Goal: Transaction & Acquisition: Purchase product/service

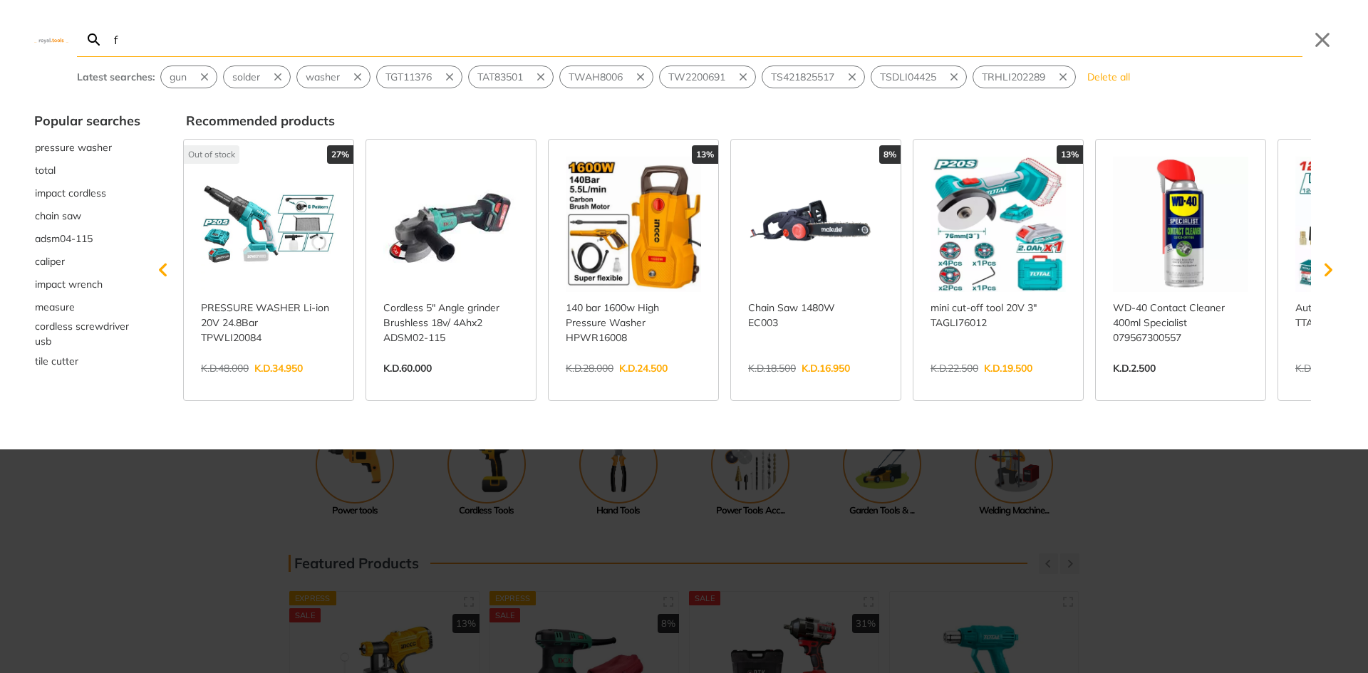
type input "fo"
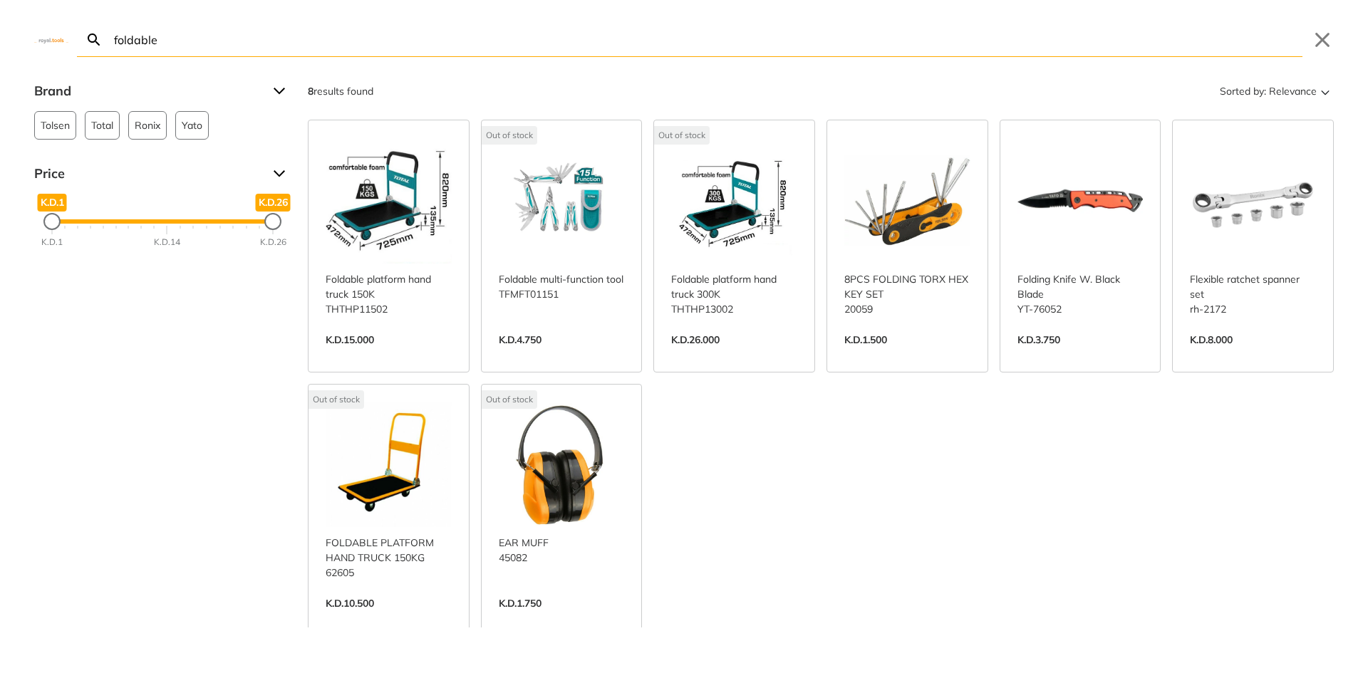
type input "foldable"
click at [592, 355] on link "View more →" at bounding box center [562, 355] width 126 height 0
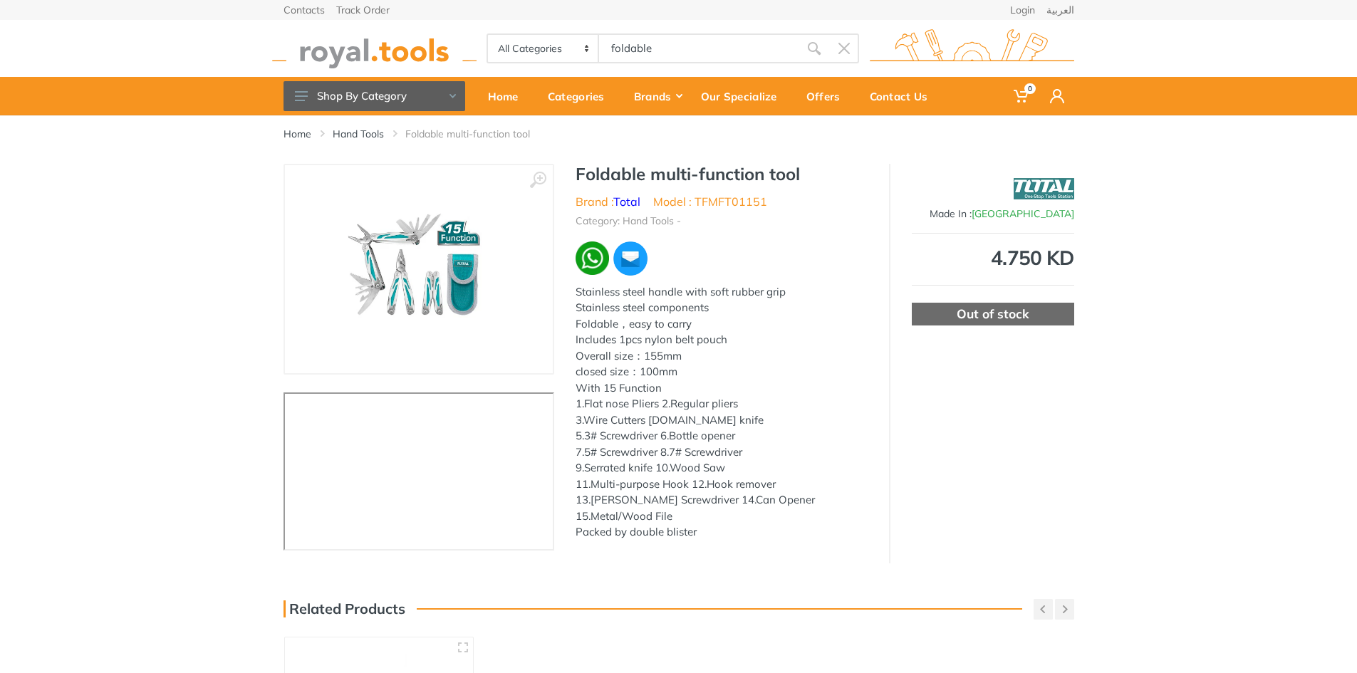
click at [732, 204] on li "Model : TFMFT01151" at bounding box center [710, 201] width 114 height 17
copy li "TFMFT01151"
click at [512, 84] on div "Home" at bounding box center [508, 96] width 60 height 30
click at [851, 278] on div "Foldable multi-function tool Brand : Total Model : TFMFT01151 Category: Hand To…" at bounding box center [721, 356] width 335 height 385
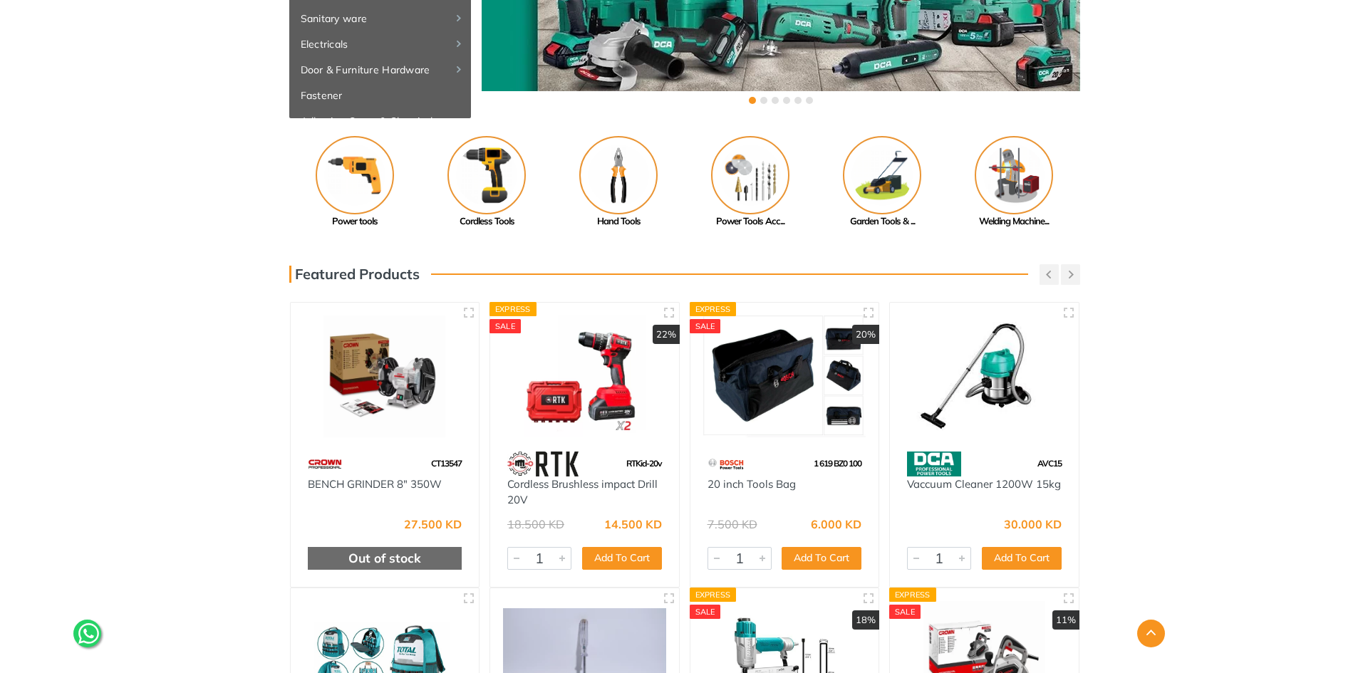
scroll to position [285, 0]
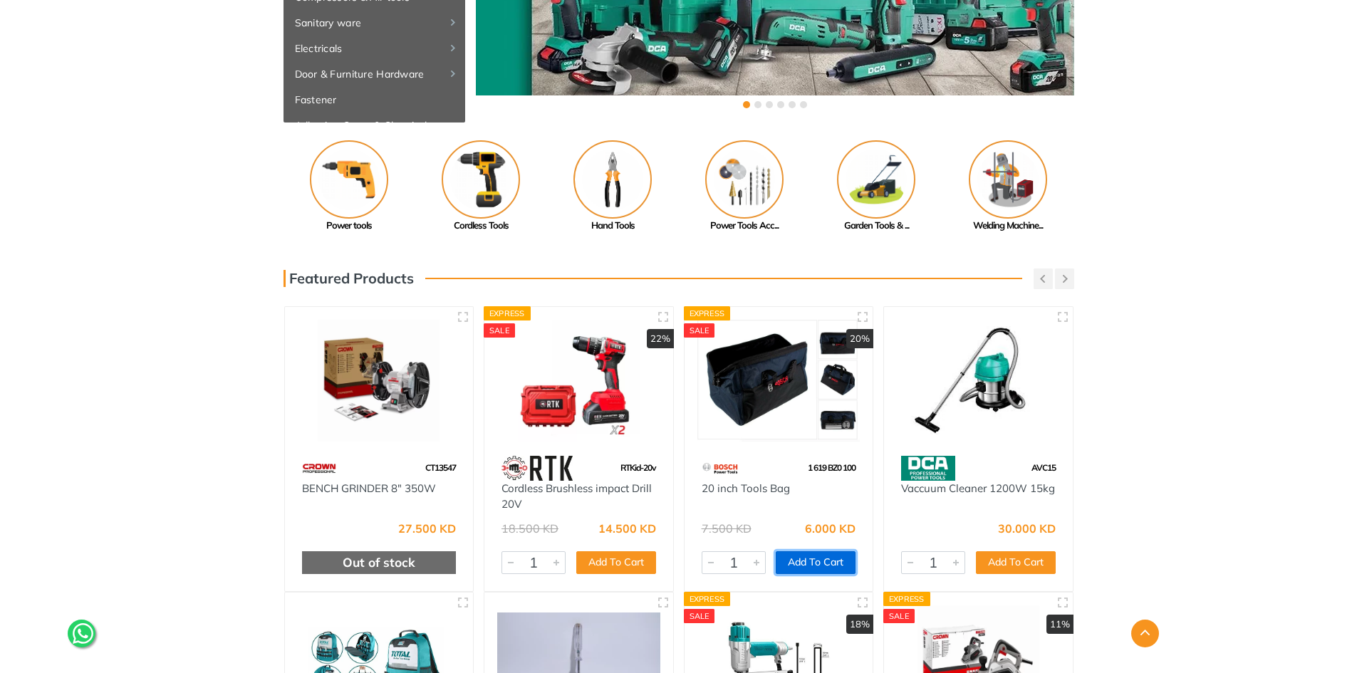
click at [820, 558] on button "Add To Cart" at bounding box center [816, 562] width 80 height 23
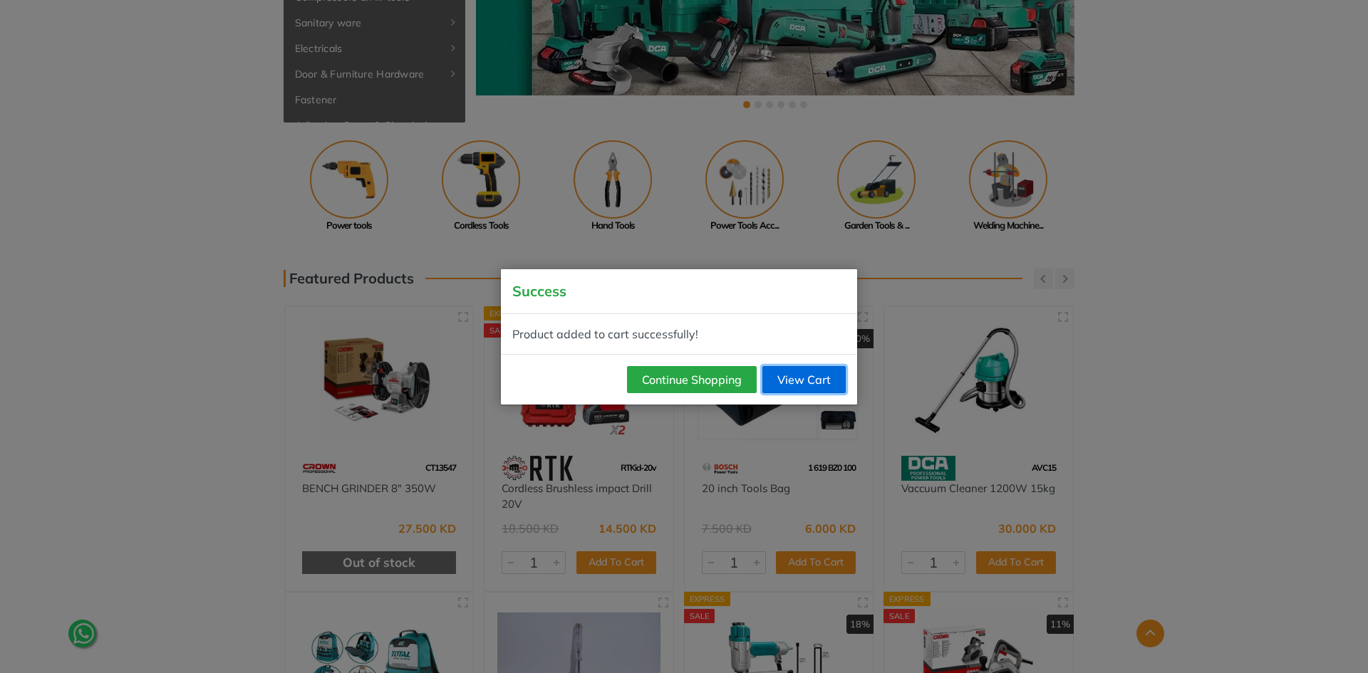
click at [821, 374] on link "View Cart" at bounding box center [803, 379] width 83 height 27
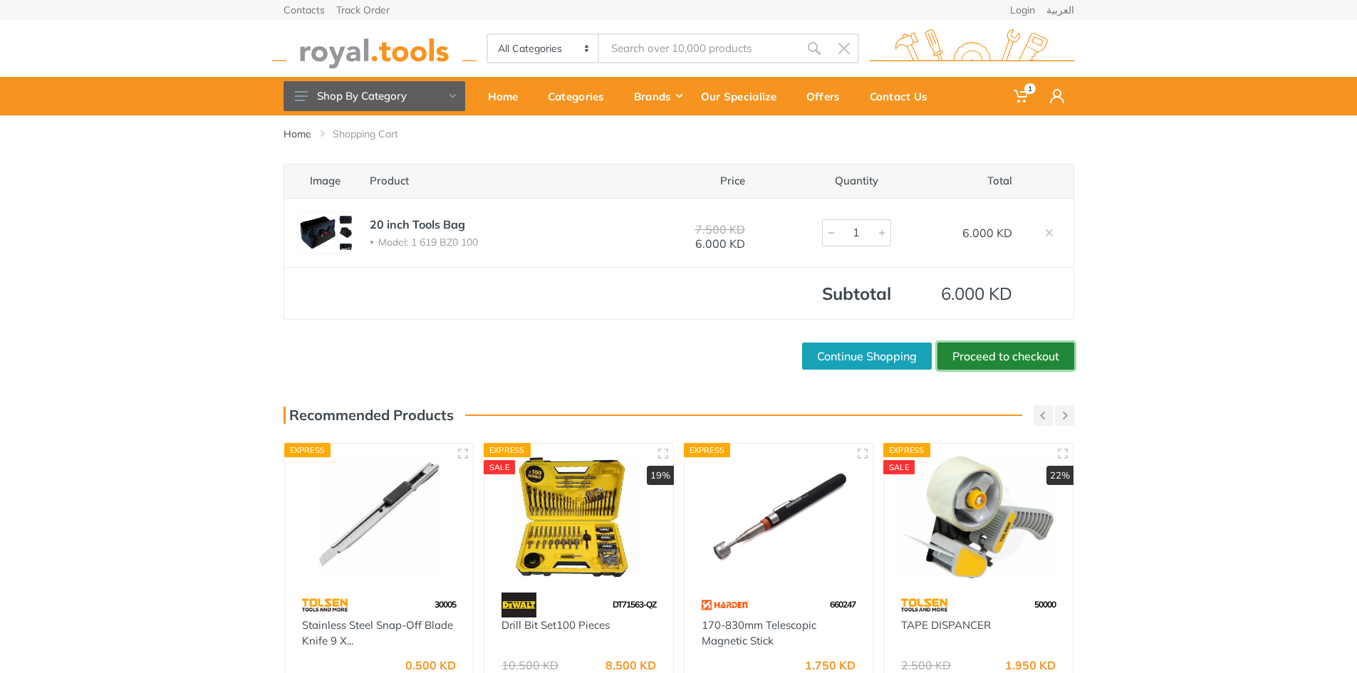
click at [967, 358] on link "Proceed to checkout" at bounding box center [1005, 356] width 137 height 27
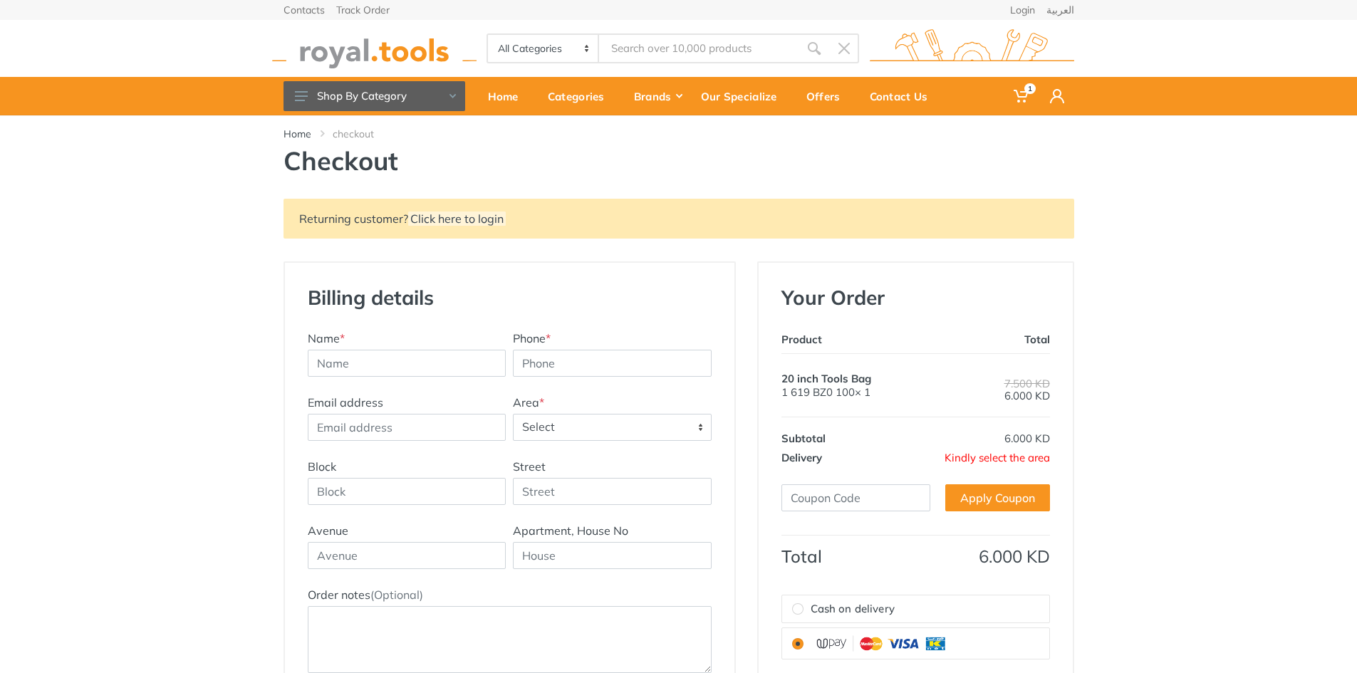
click at [588, 437] on span "Select" at bounding box center [612, 428] width 197 height 26
type input "om"
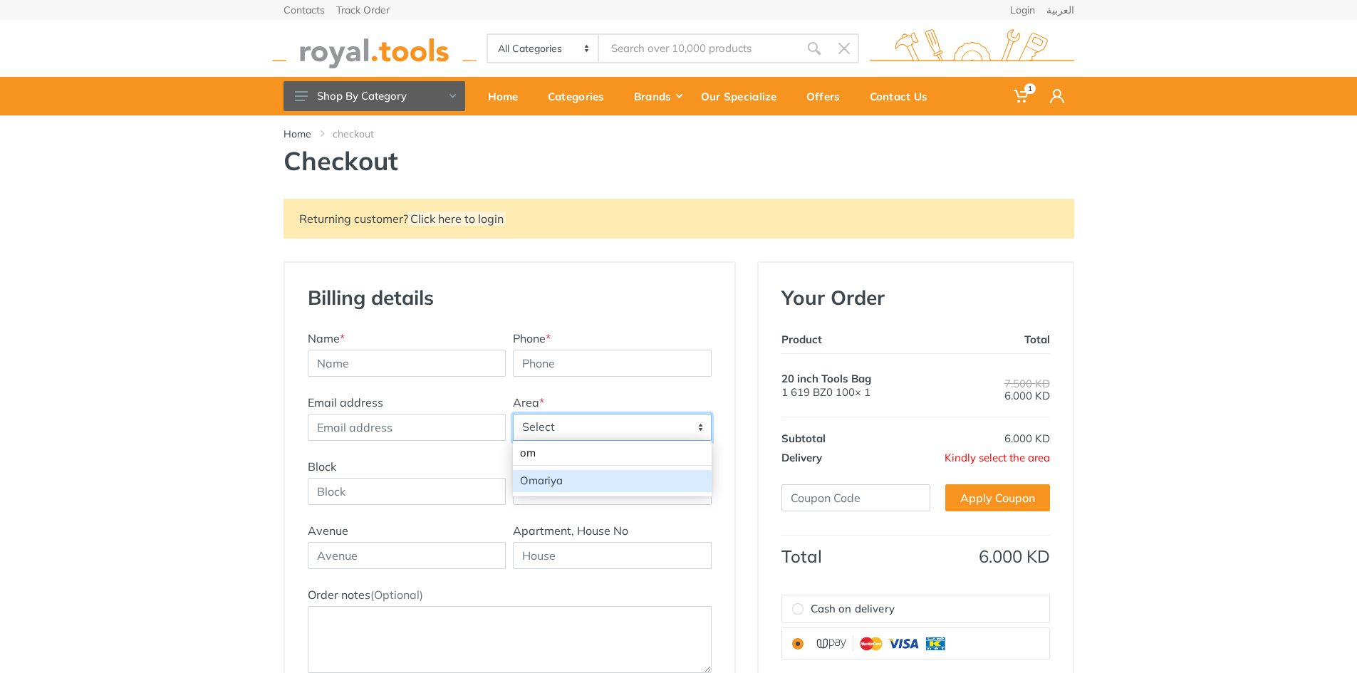
select select "27"
